Goal: Check status: Check status

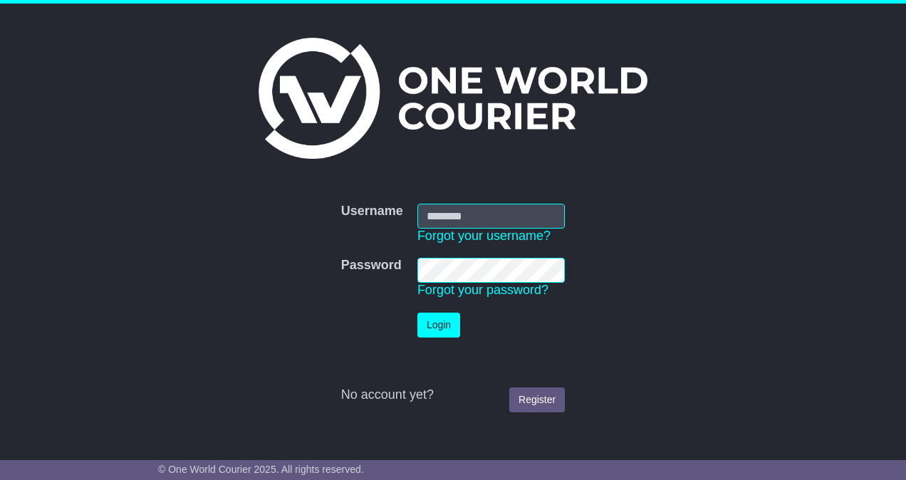
type input "**********"
click at [435, 322] on button "Login" at bounding box center [438, 325] width 43 height 25
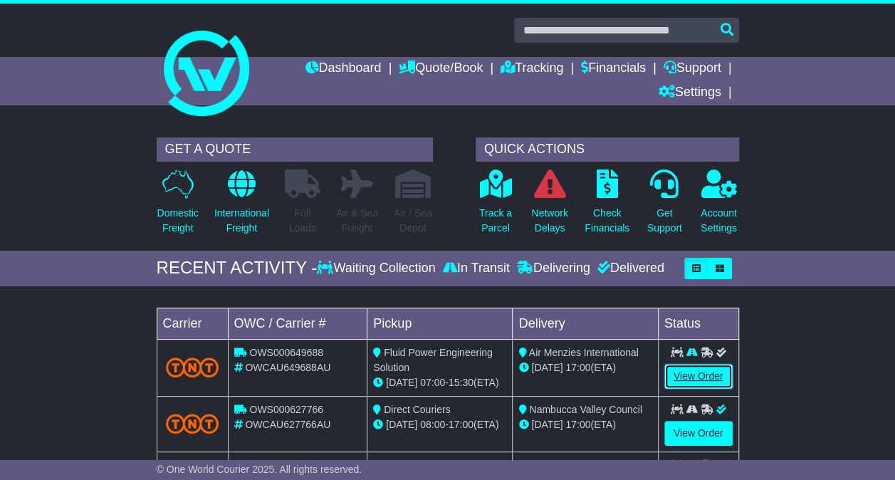
click at [689, 368] on link "View Order" at bounding box center [699, 376] width 68 height 25
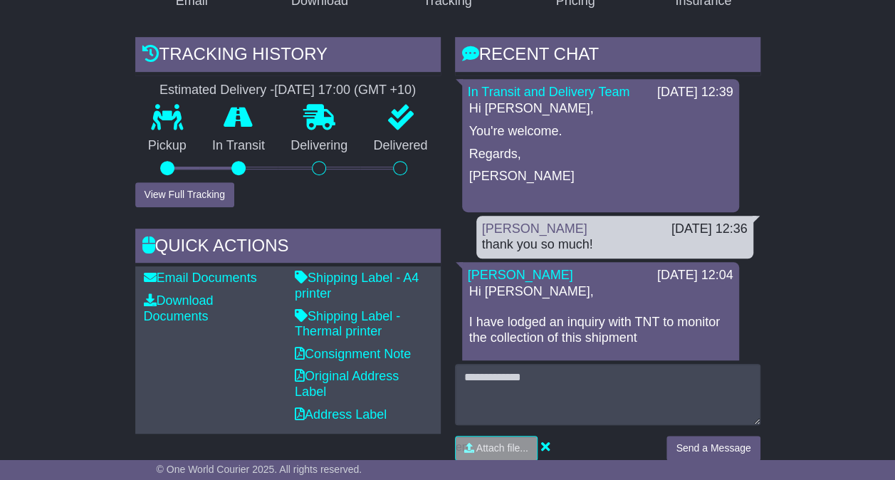
scroll to position [356, 0]
